Goal: Navigation & Orientation: Find specific page/section

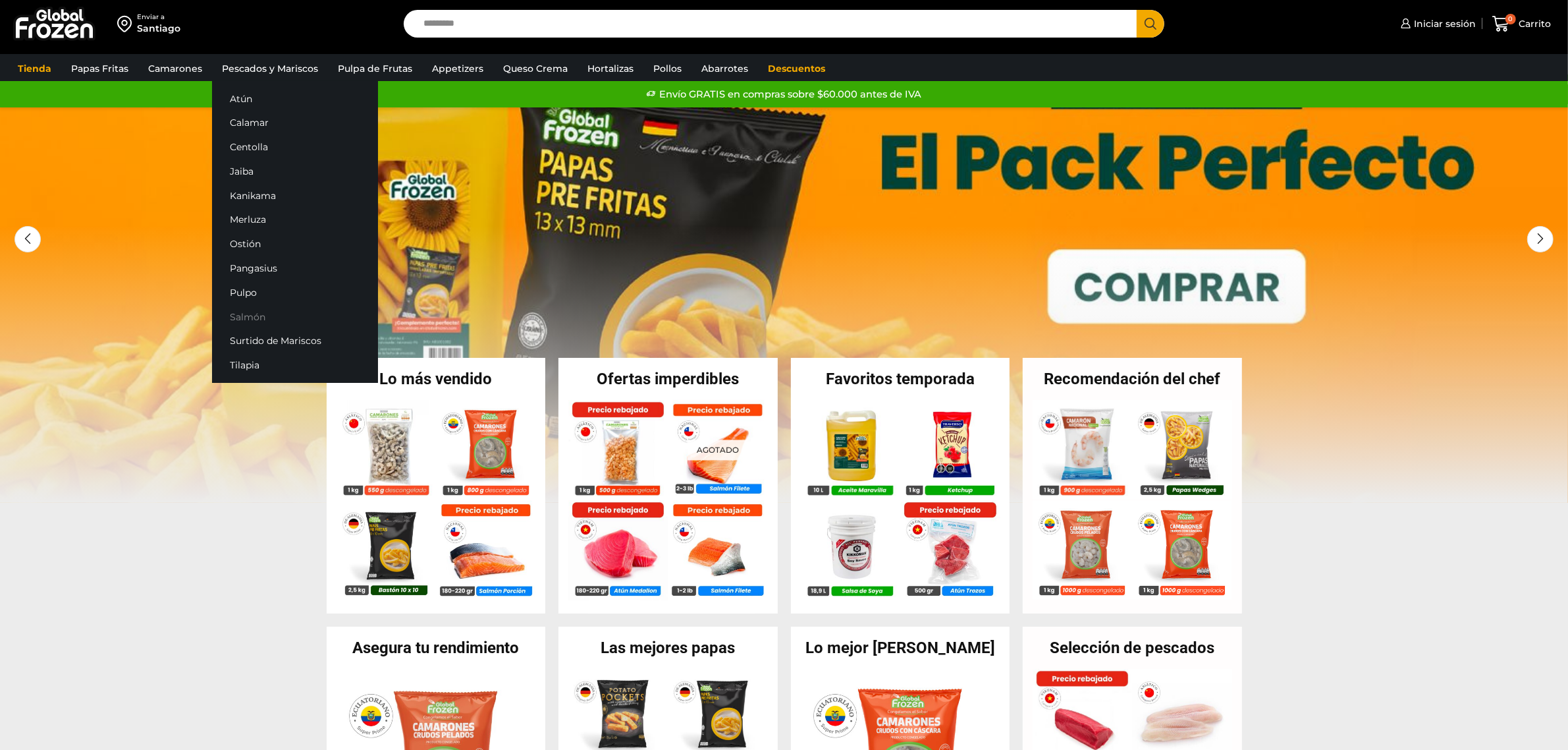
click at [254, 317] on link "Salmón" at bounding box center [295, 317] width 166 height 24
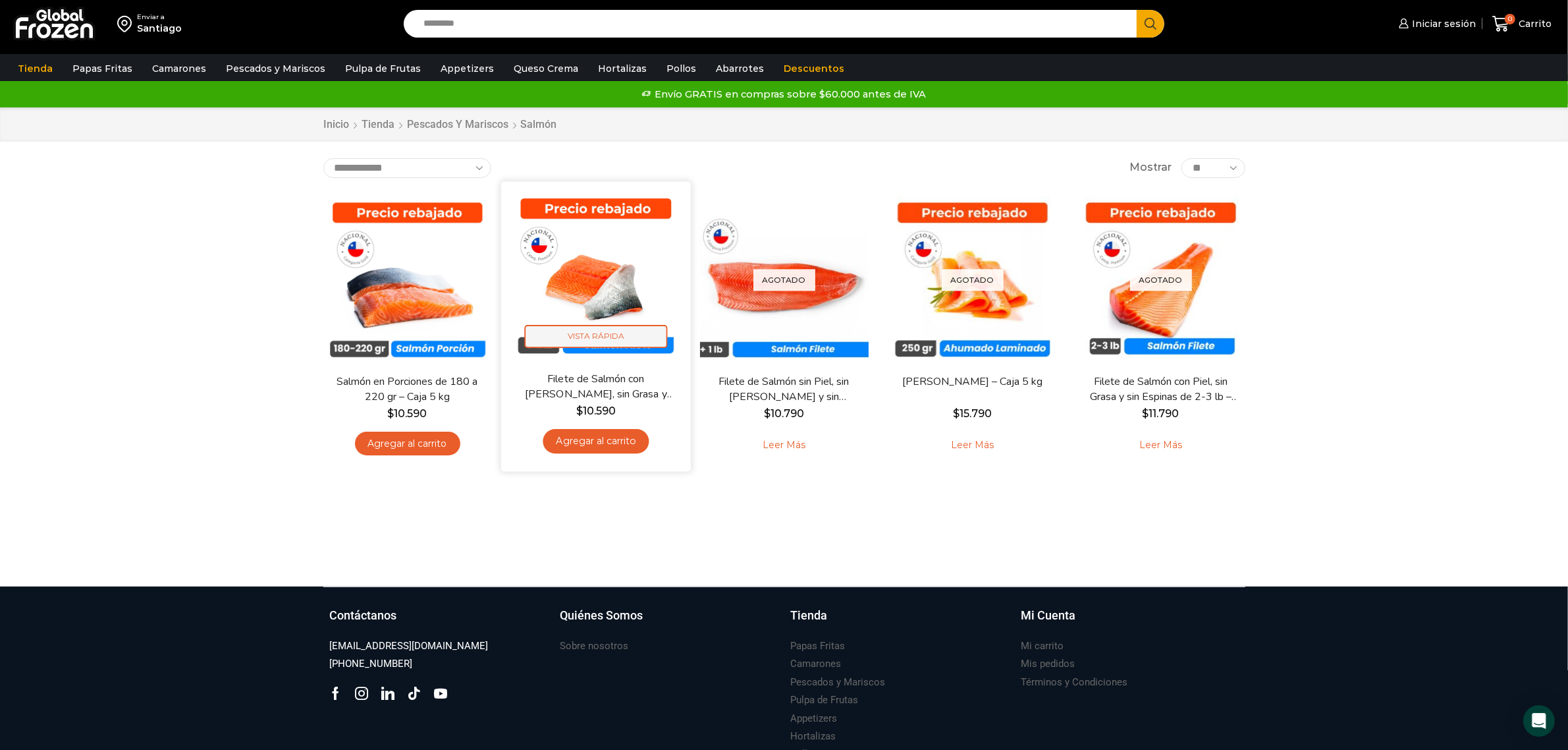
click at [599, 333] on span "Vista Rápida" at bounding box center [595, 336] width 143 height 23
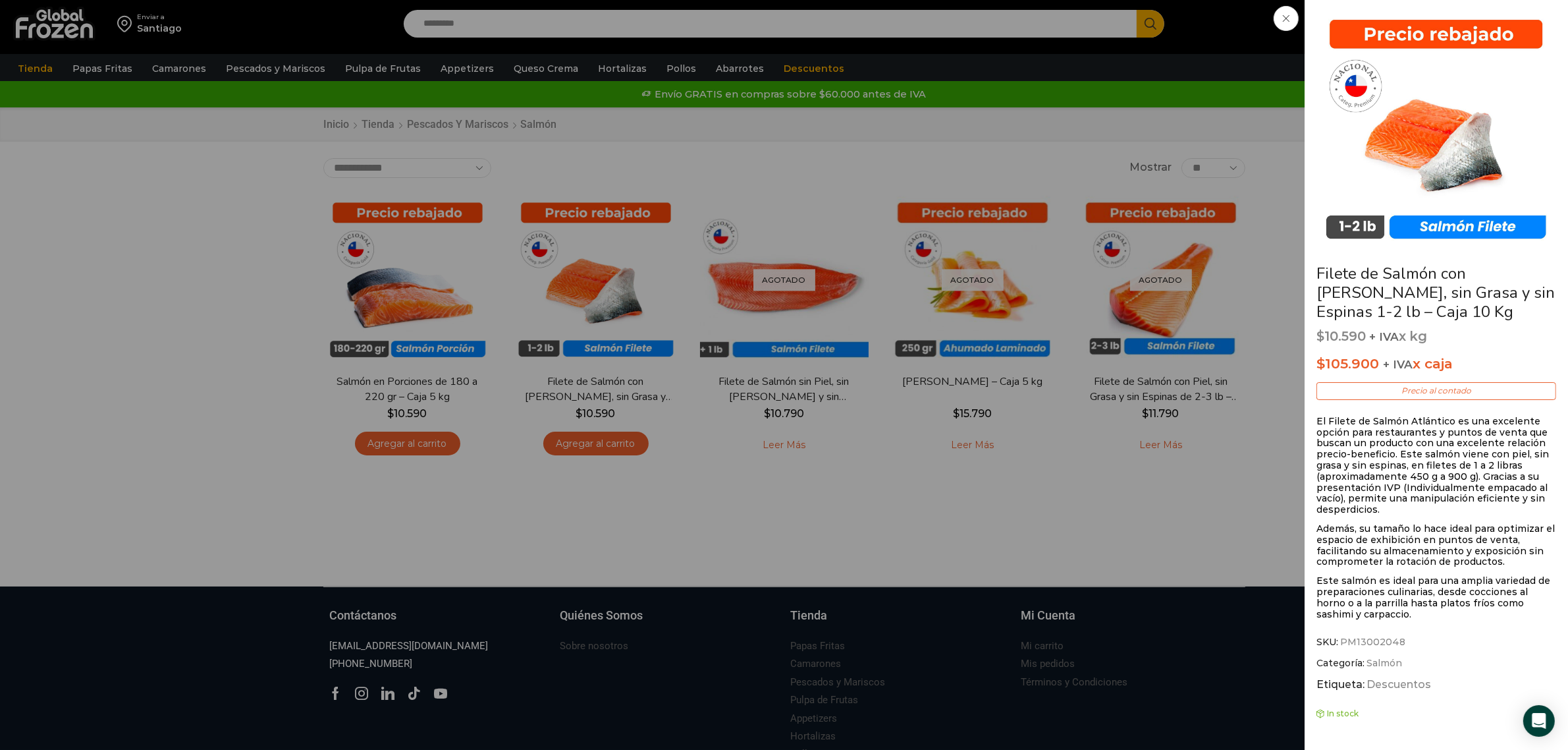
click at [1284, 23] on span at bounding box center [1286, 18] width 25 height 25
